Goal: Find specific page/section: Find specific page/section

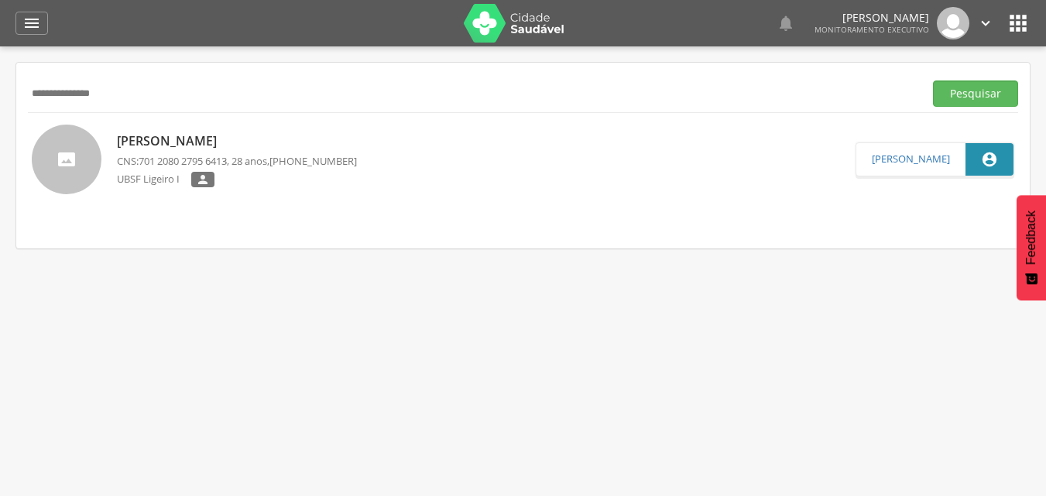
click at [0, 46] on div " Supervisão  Distritos  Ubs Coordenador: - Queimadas / PB Intervalo de Tempo…" at bounding box center [523, 294] width 1046 height 496
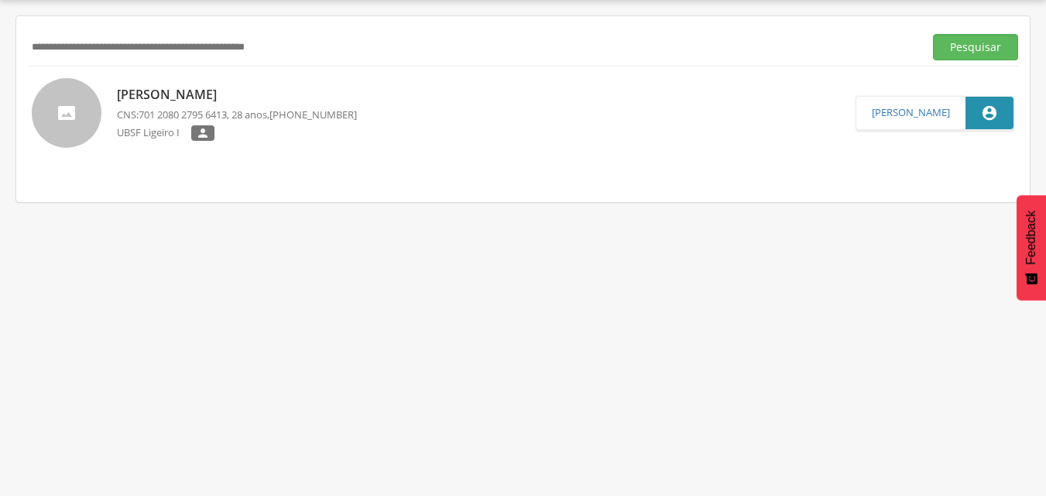
scroll to position [46, 0]
click at [933, 34] on button "Pesquisar" at bounding box center [975, 47] width 85 height 26
type input "*"
type input "**********"
click at [933, 34] on button "Pesquisar" at bounding box center [975, 47] width 85 height 26
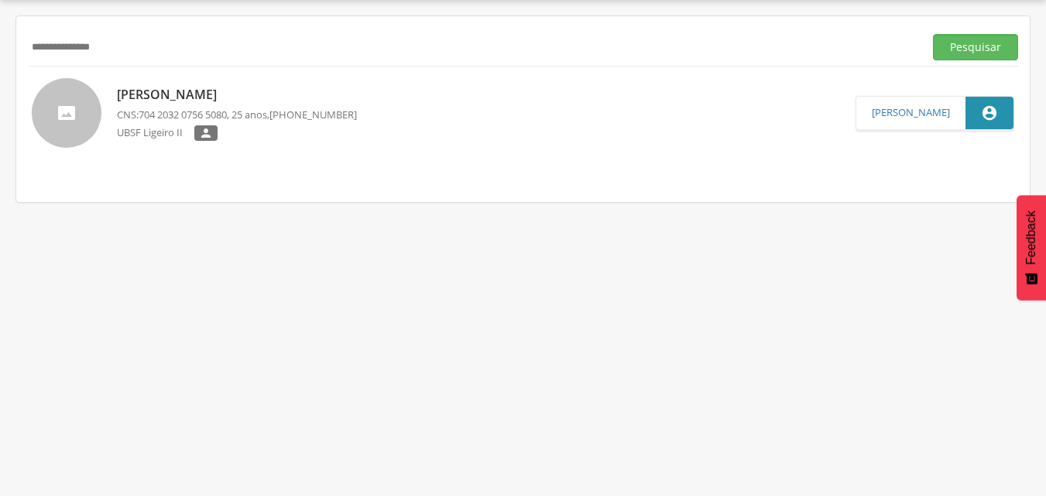
scroll to position [0, 0]
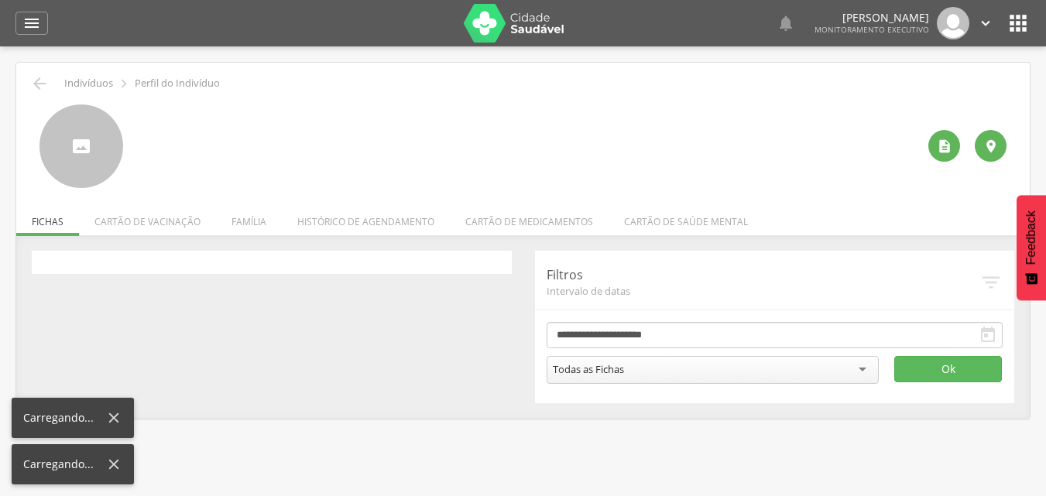
scroll to position [46, 0]
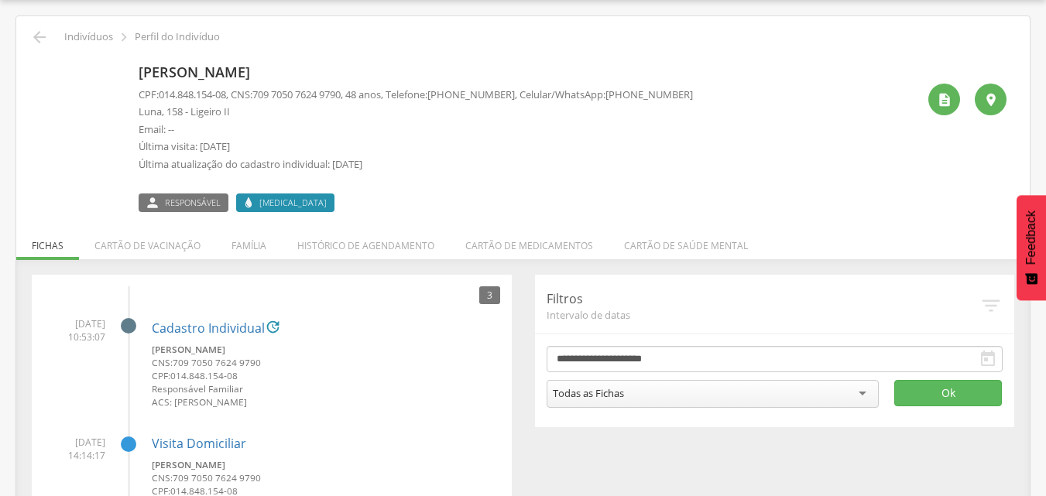
drag, startPoint x: 380, startPoint y: 356, endPoint x: 305, endPoint y: 70, distance: 296.0
click at [36, 37] on icon "" at bounding box center [39, 37] width 19 height 19
click at [36, 36] on icon "" at bounding box center [39, 37] width 19 height 19
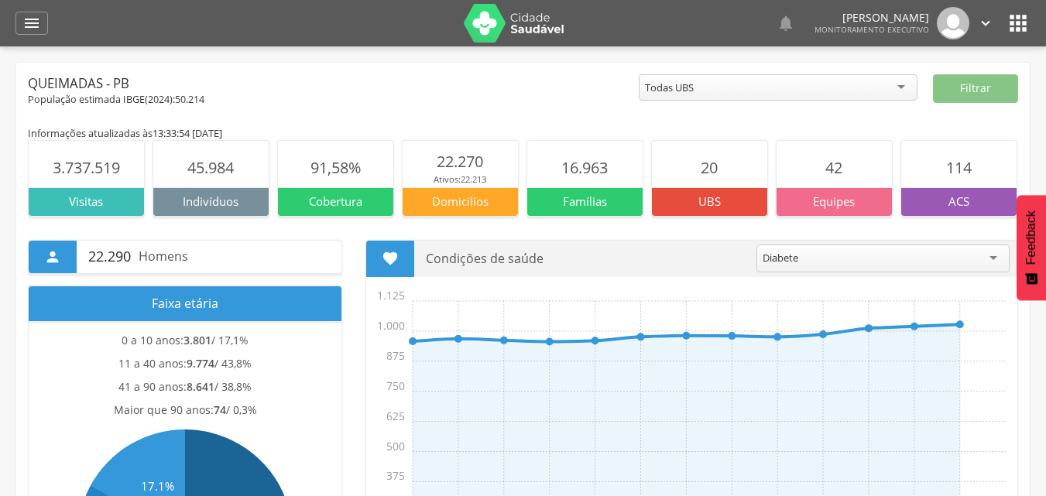
click at [28, 29] on icon "" at bounding box center [31, 23] width 19 height 19
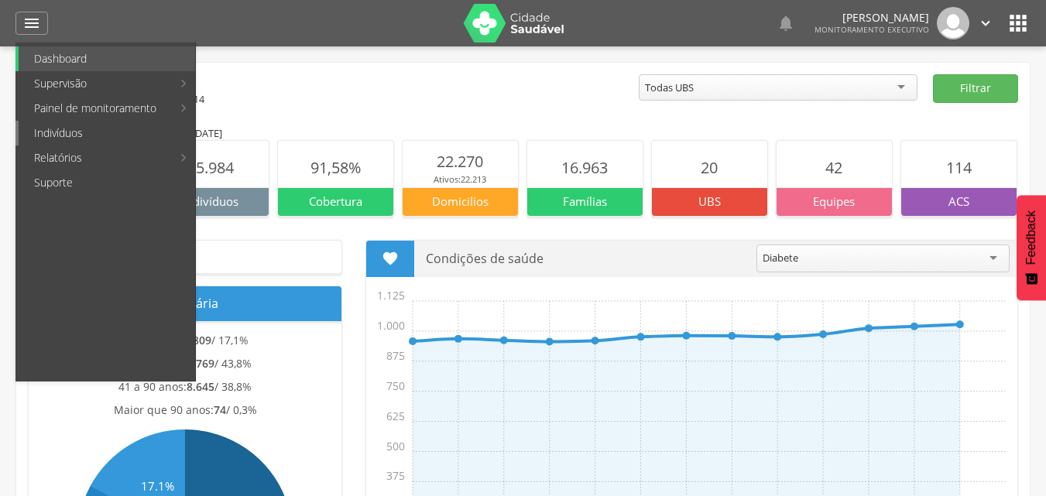
click at [67, 124] on link "Indivíduos" at bounding box center [107, 133] width 176 height 25
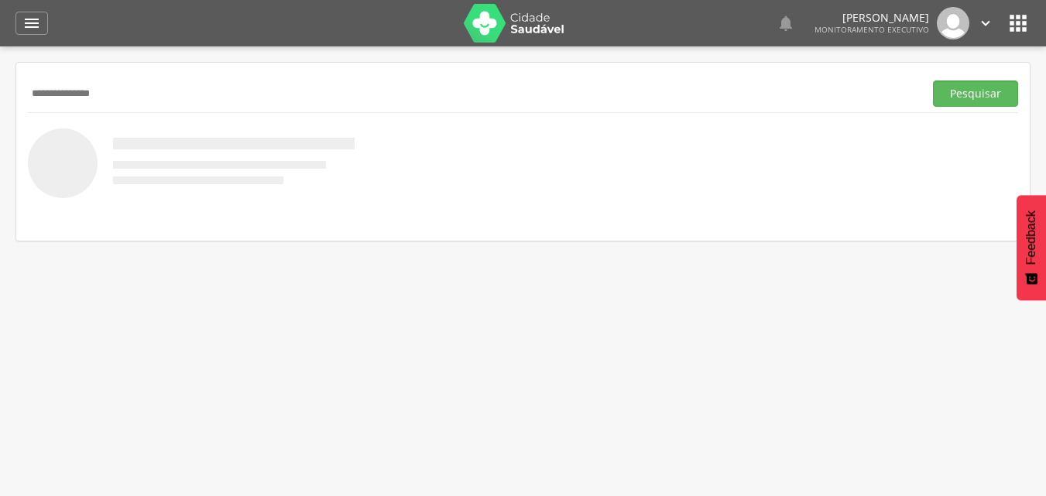
type input "**********"
click at [933, 80] on button "Pesquisar" at bounding box center [975, 93] width 85 height 26
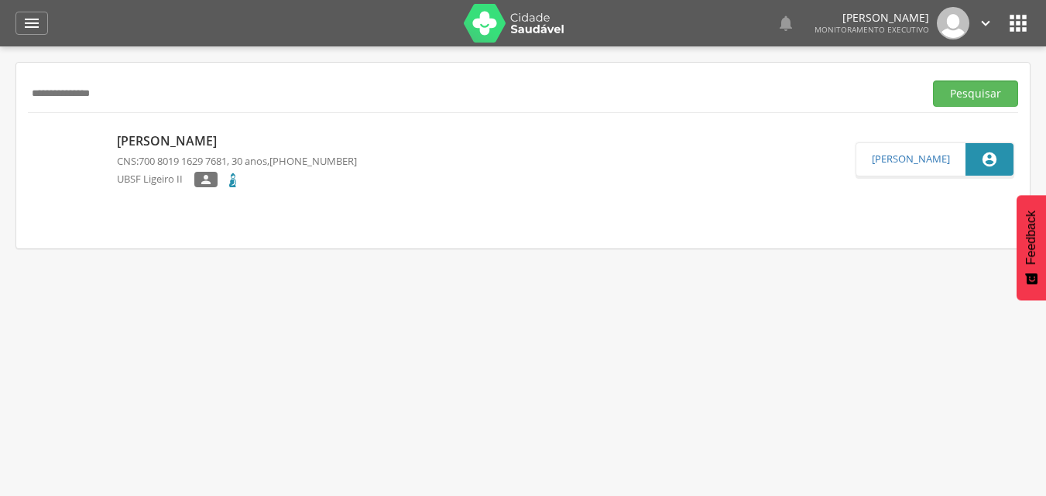
drag, startPoint x: 153, startPoint y: 84, endPoint x: 0, endPoint y: 87, distance: 153.3
click at [0, 87] on div " Supervisão  Distritos  Ubs Coordenador: - Queimadas / PB Intervalo de Tempo…" at bounding box center [523, 294] width 1046 height 496
type input "**********"
click at [933, 80] on button "Pesquisar" at bounding box center [975, 93] width 85 height 26
click at [218, 132] on p "[PERSON_NAME]" at bounding box center [237, 141] width 240 height 18
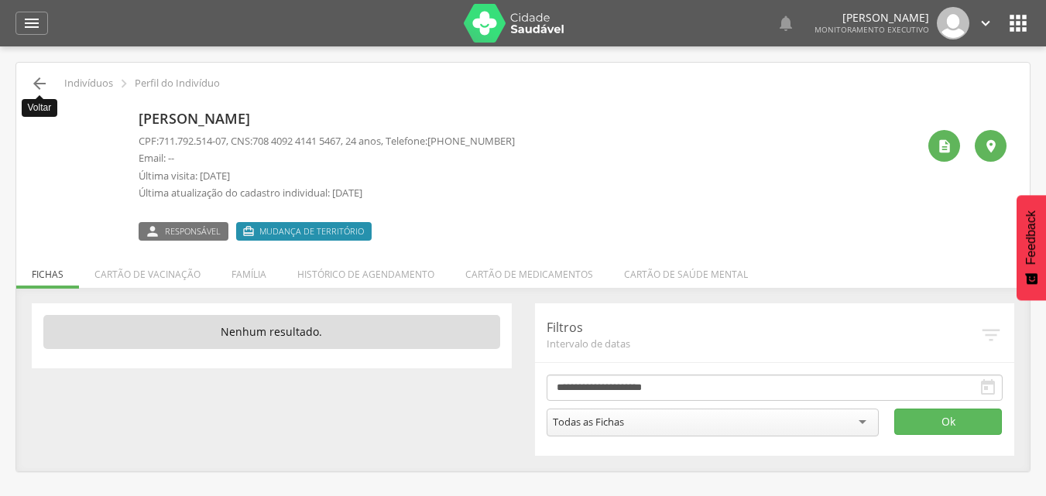
click at [34, 88] on icon "" at bounding box center [39, 83] width 19 height 19
